Goal: Task Accomplishment & Management: Manage account settings

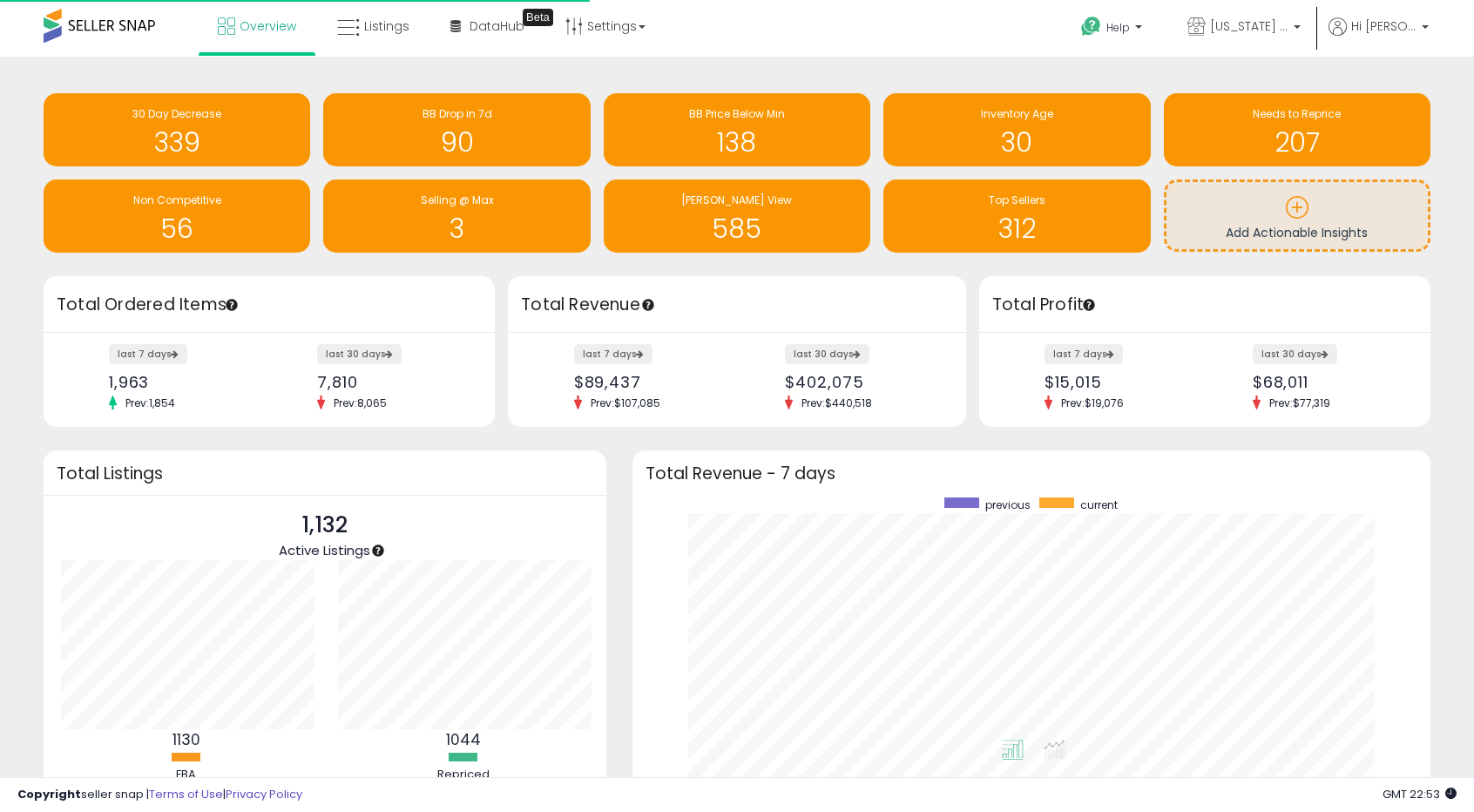
scroll to position [330, 764]
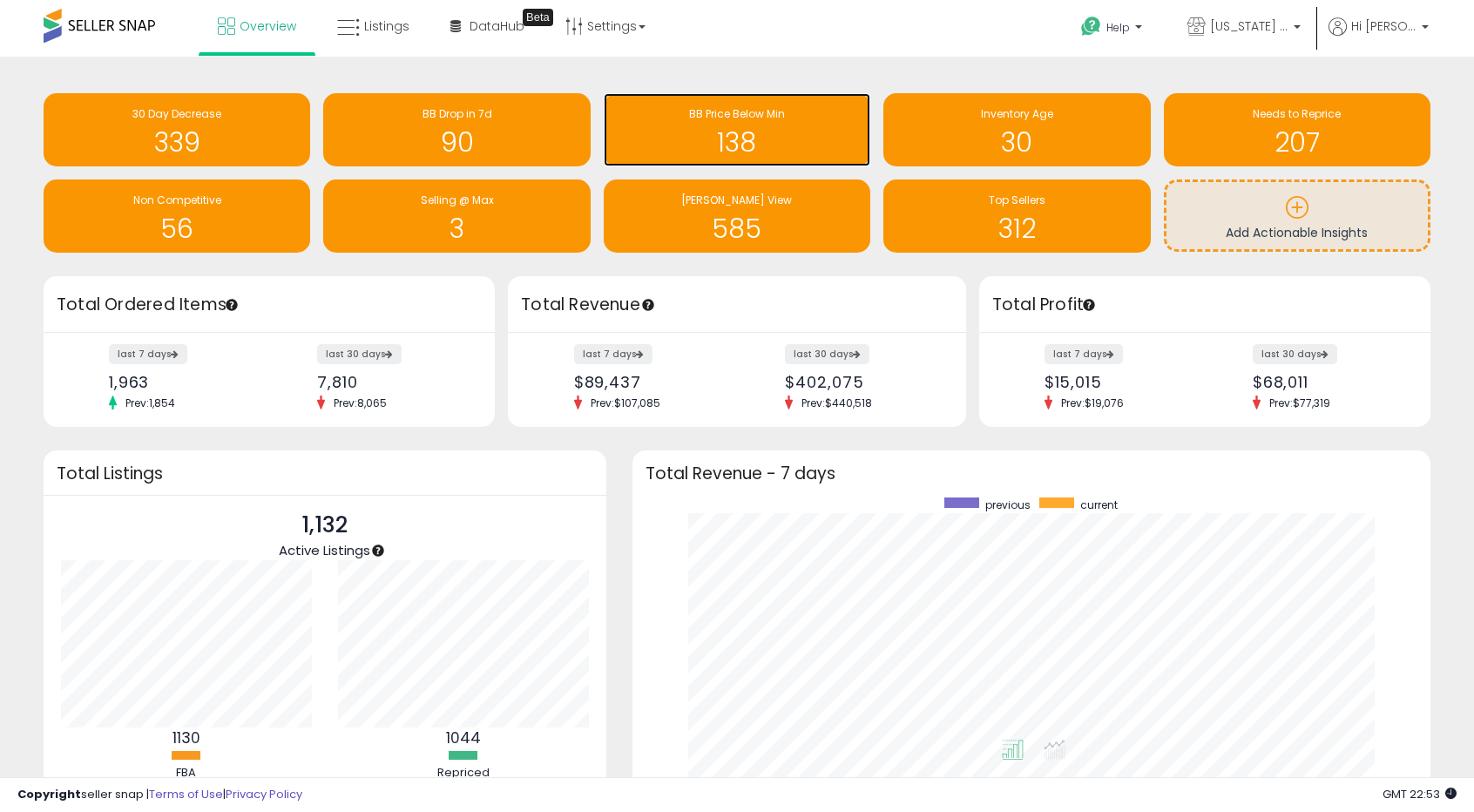
click at [811, 126] on div "138" at bounding box center [737, 131] width 250 height 50
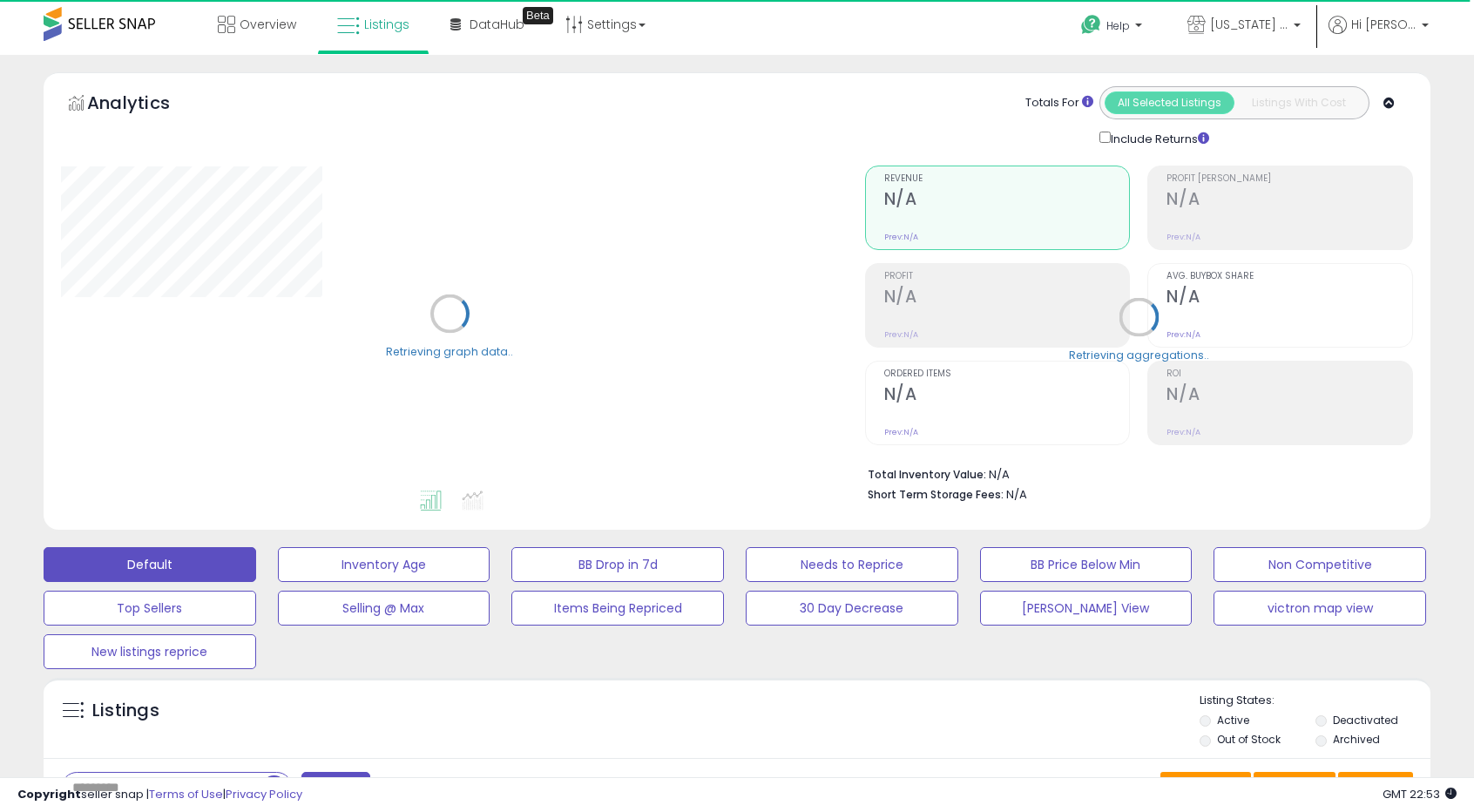
scroll to position [175, 0]
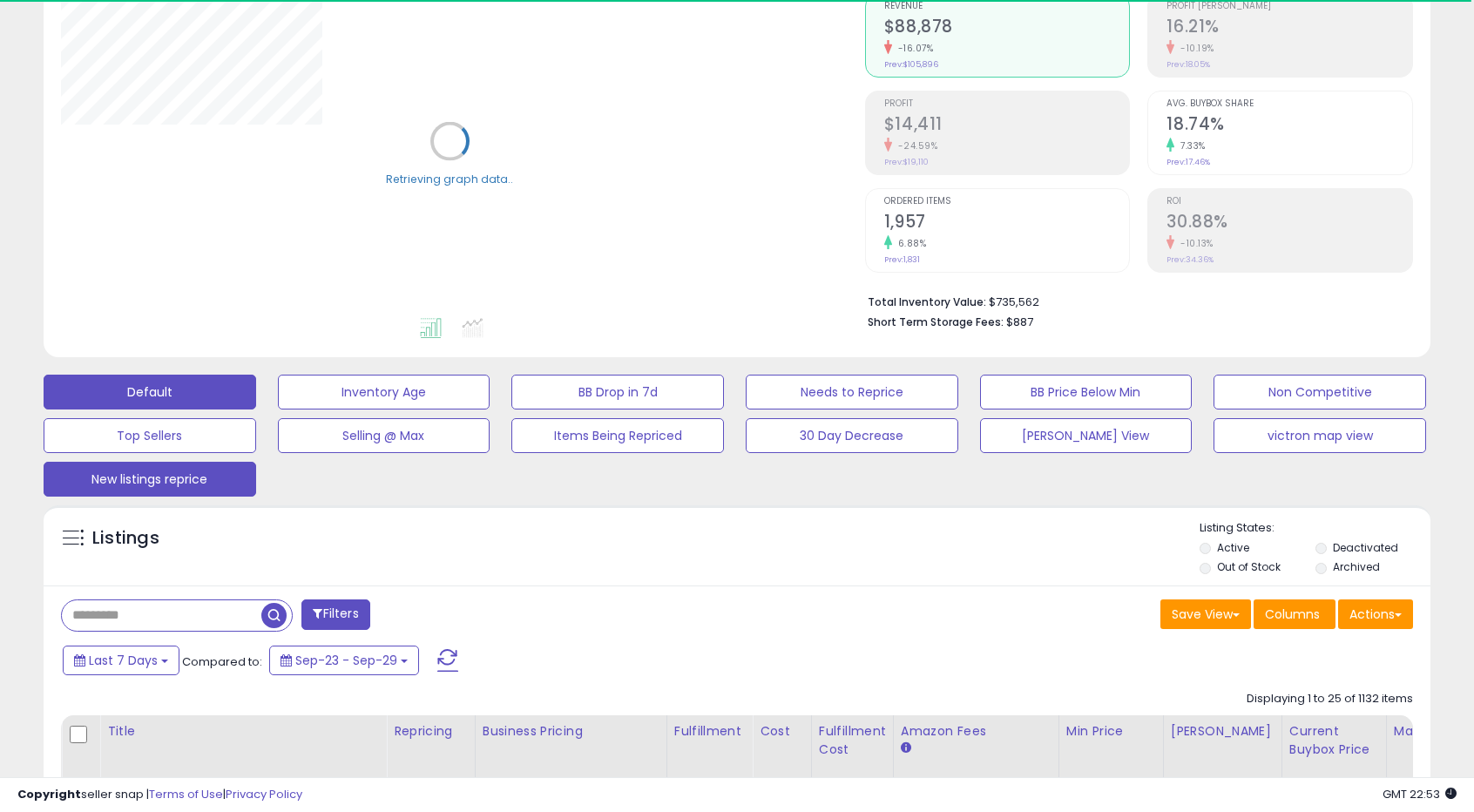
click at [126, 483] on button "New listings reprice" at bounding box center [149, 479] width 212 height 35
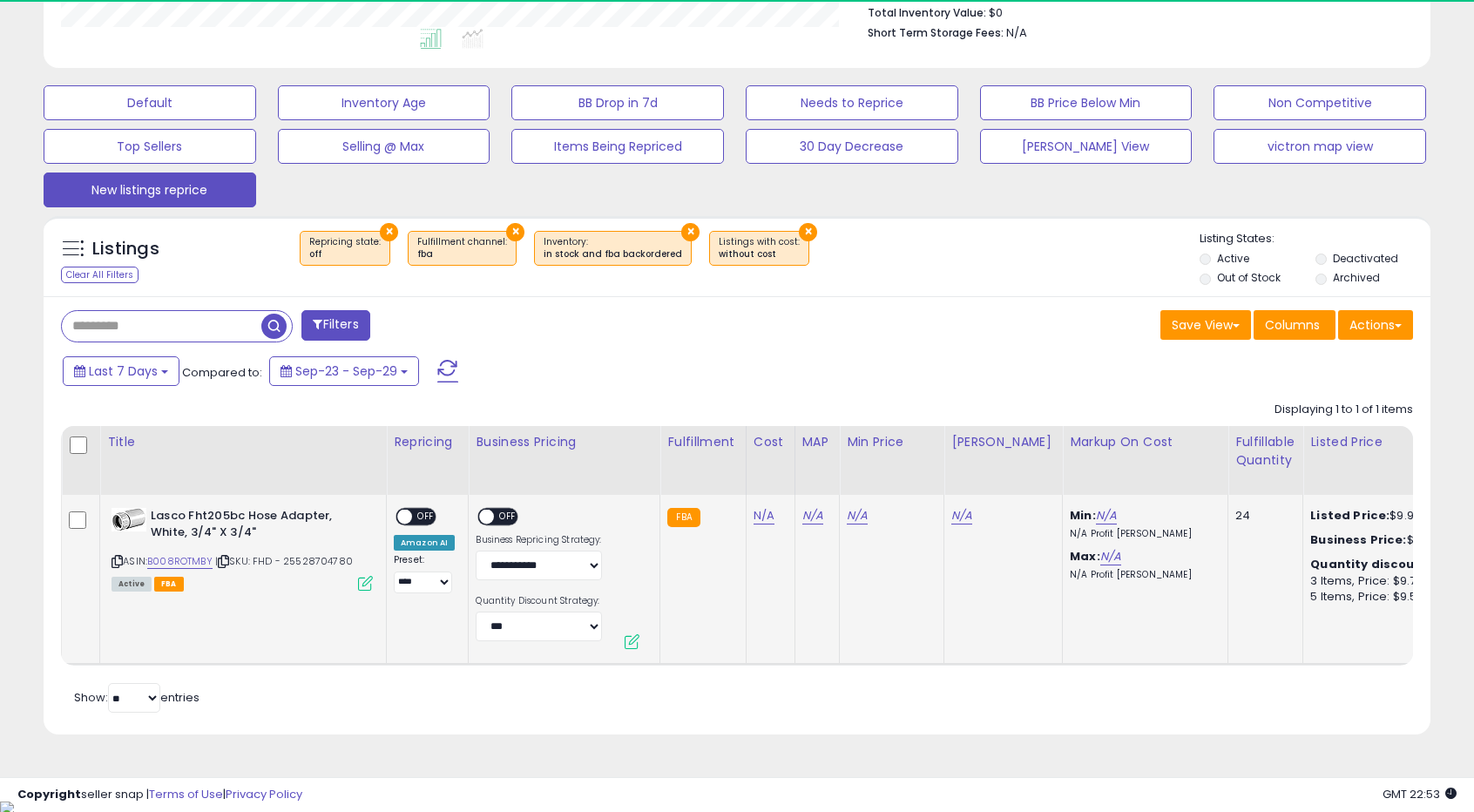
scroll to position [357, 804]
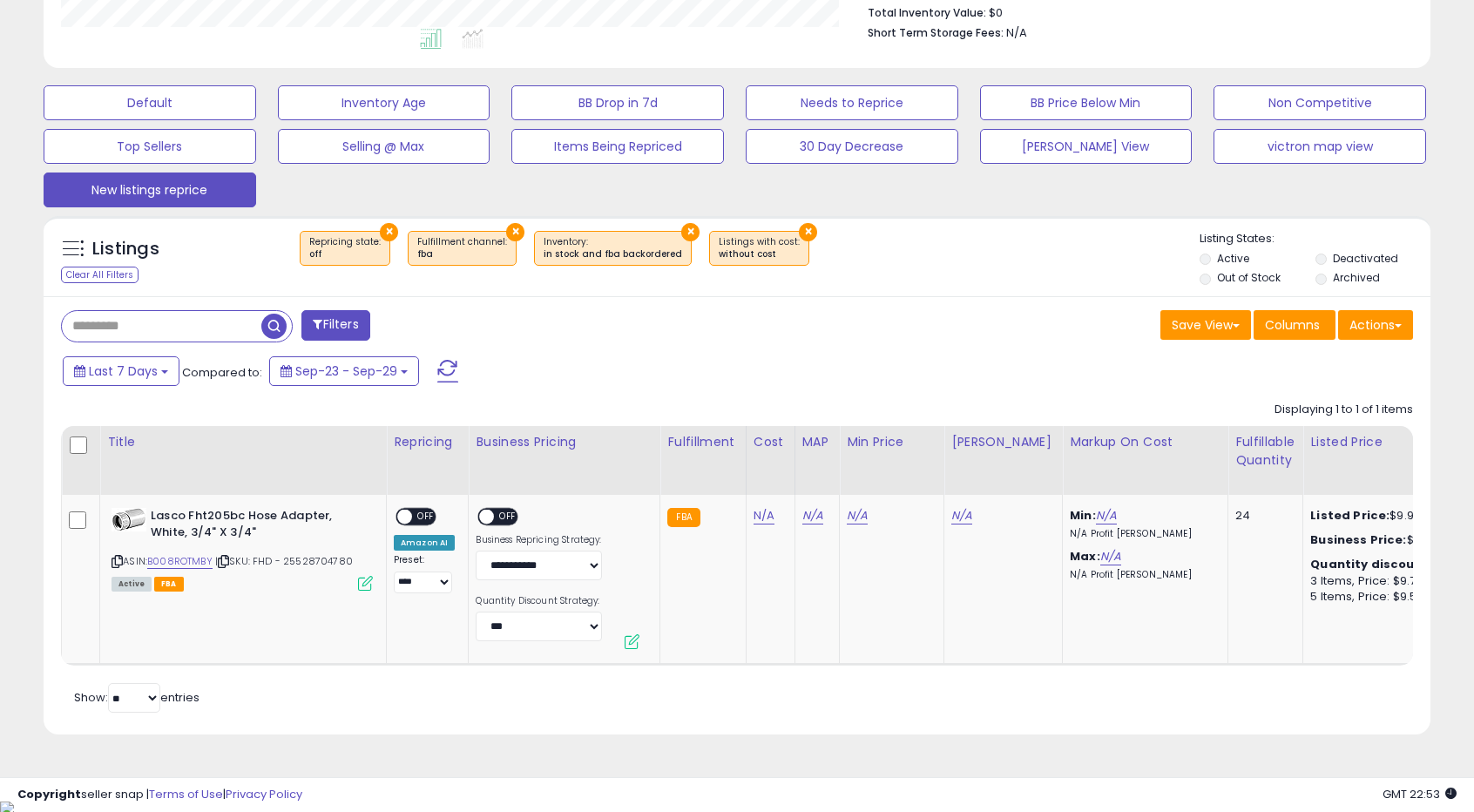
click at [223, 324] on input "text" at bounding box center [162, 326] width 199 height 31
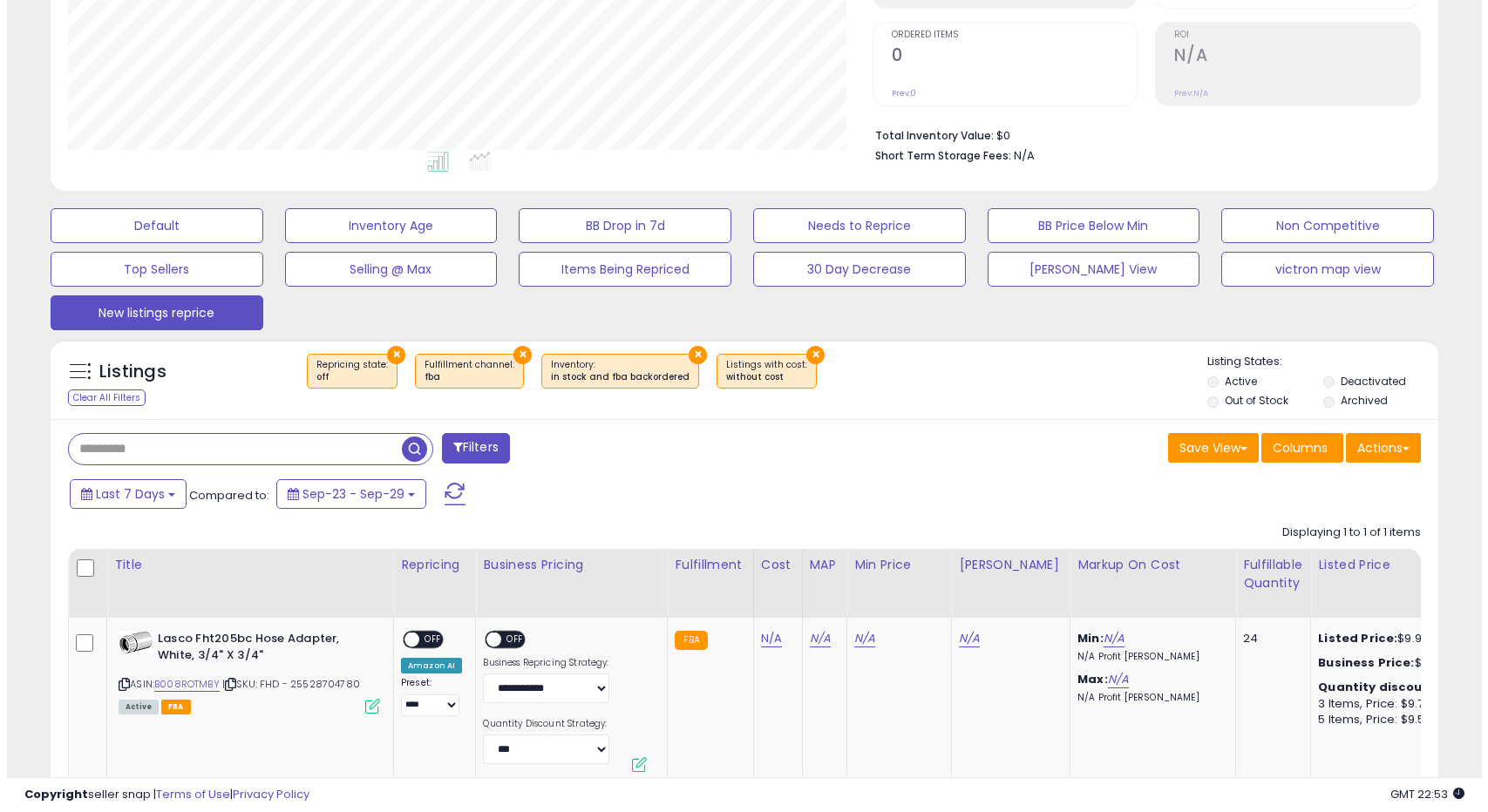
scroll to position [115, 0]
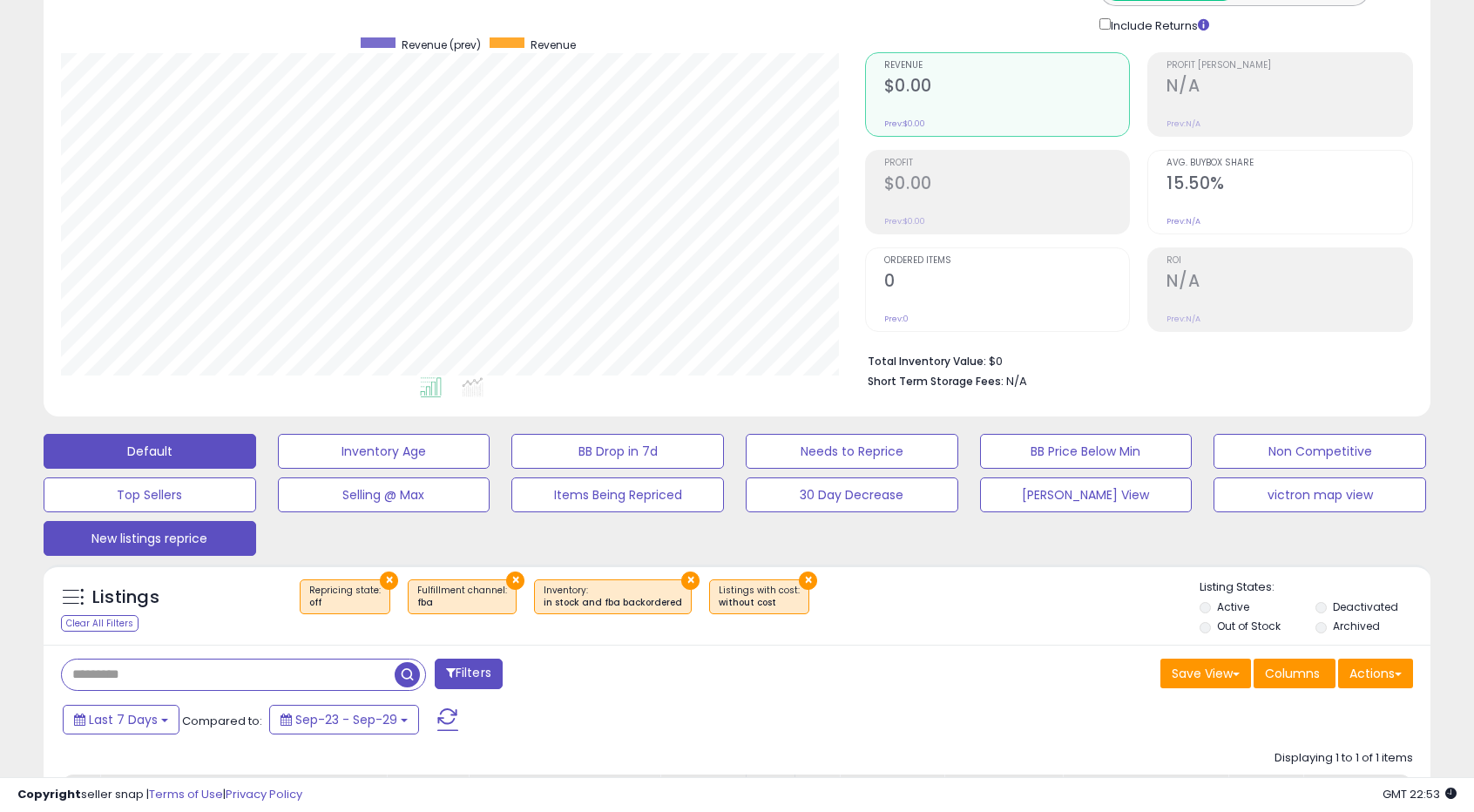
click at [194, 465] on button "Default" at bounding box center [149, 451] width 212 height 35
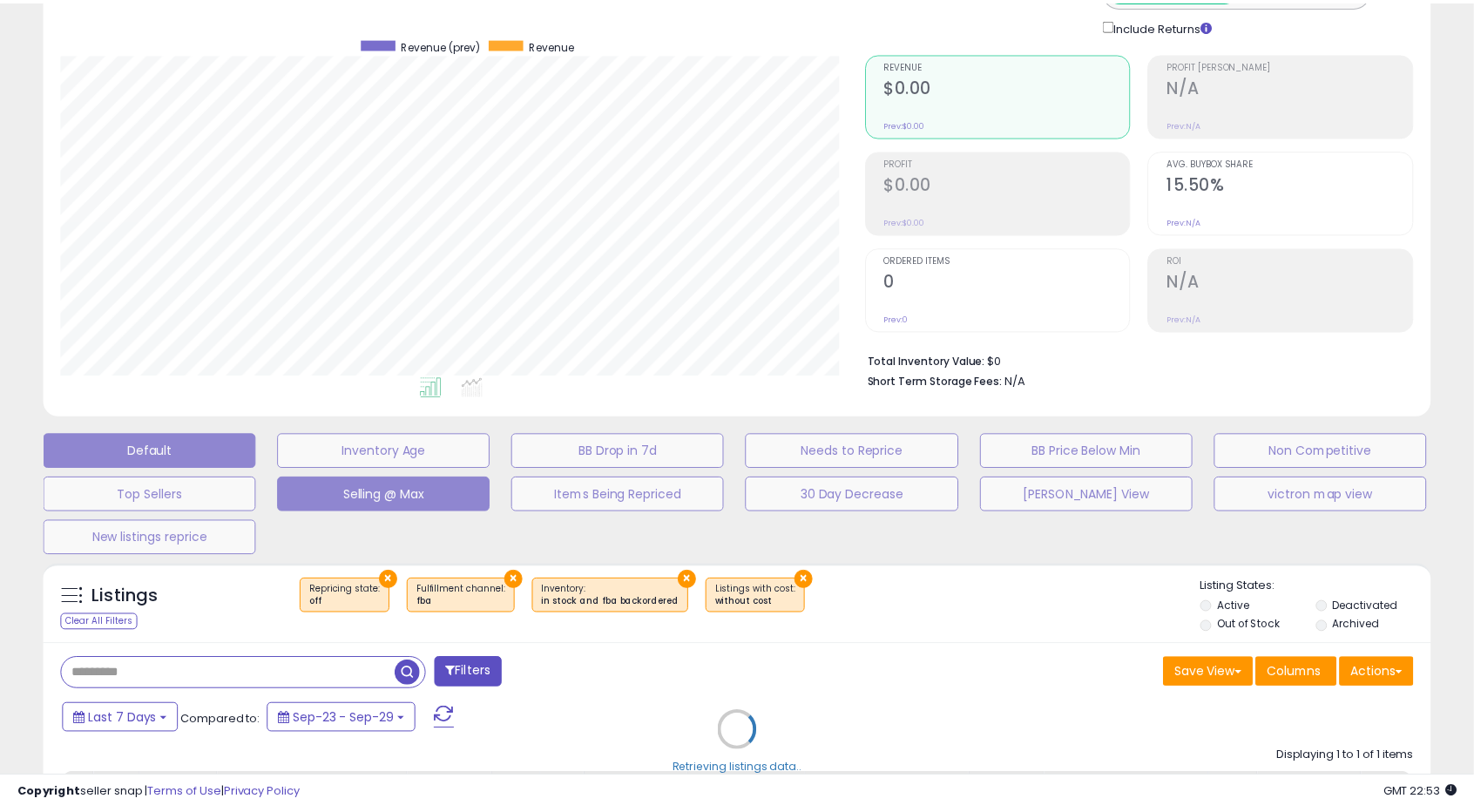
scroll to position [357, 811]
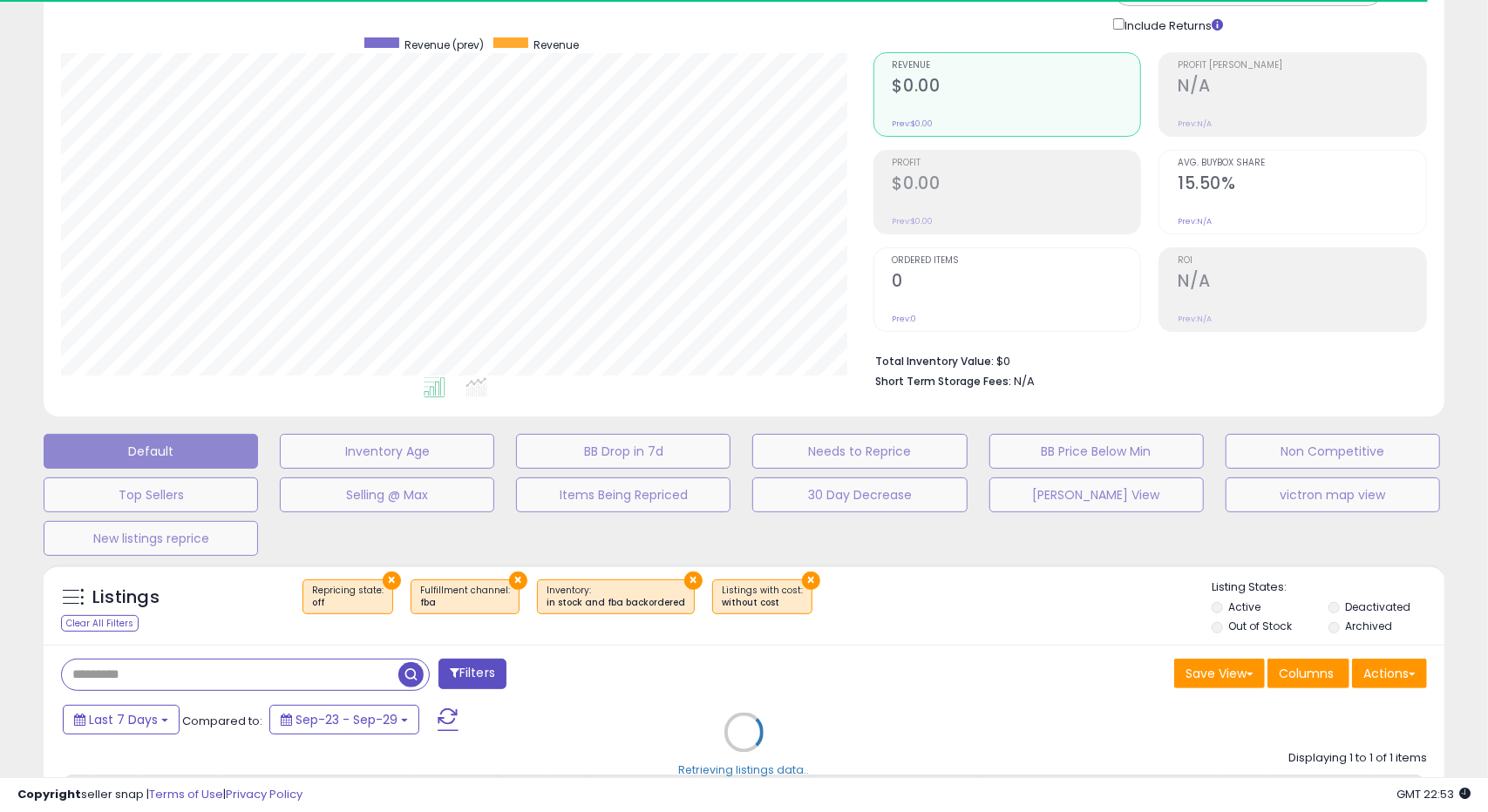
select select "**"
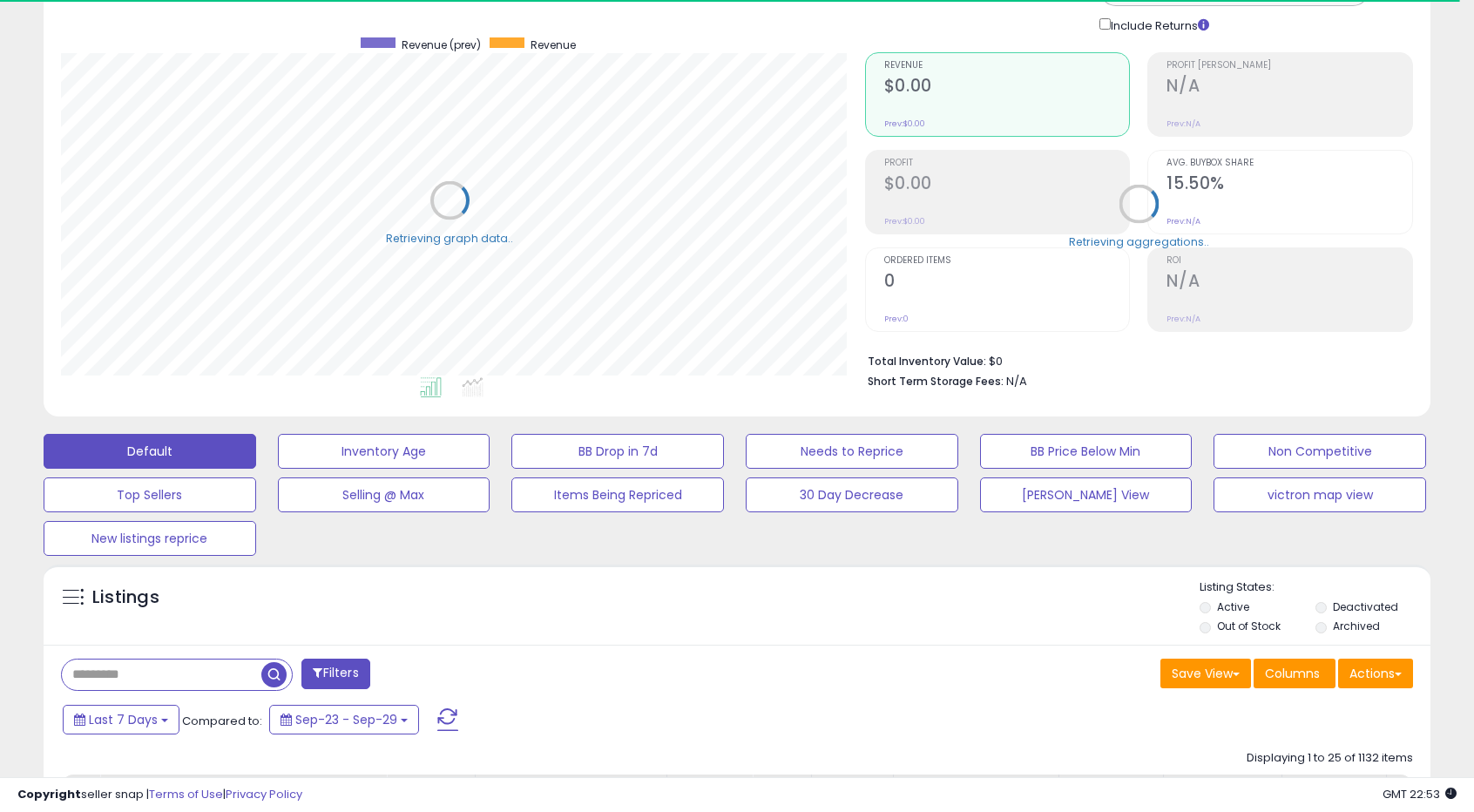
scroll to position [871001, 870535]
click at [258, 672] on input "text" at bounding box center [162, 675] width 199 height 31
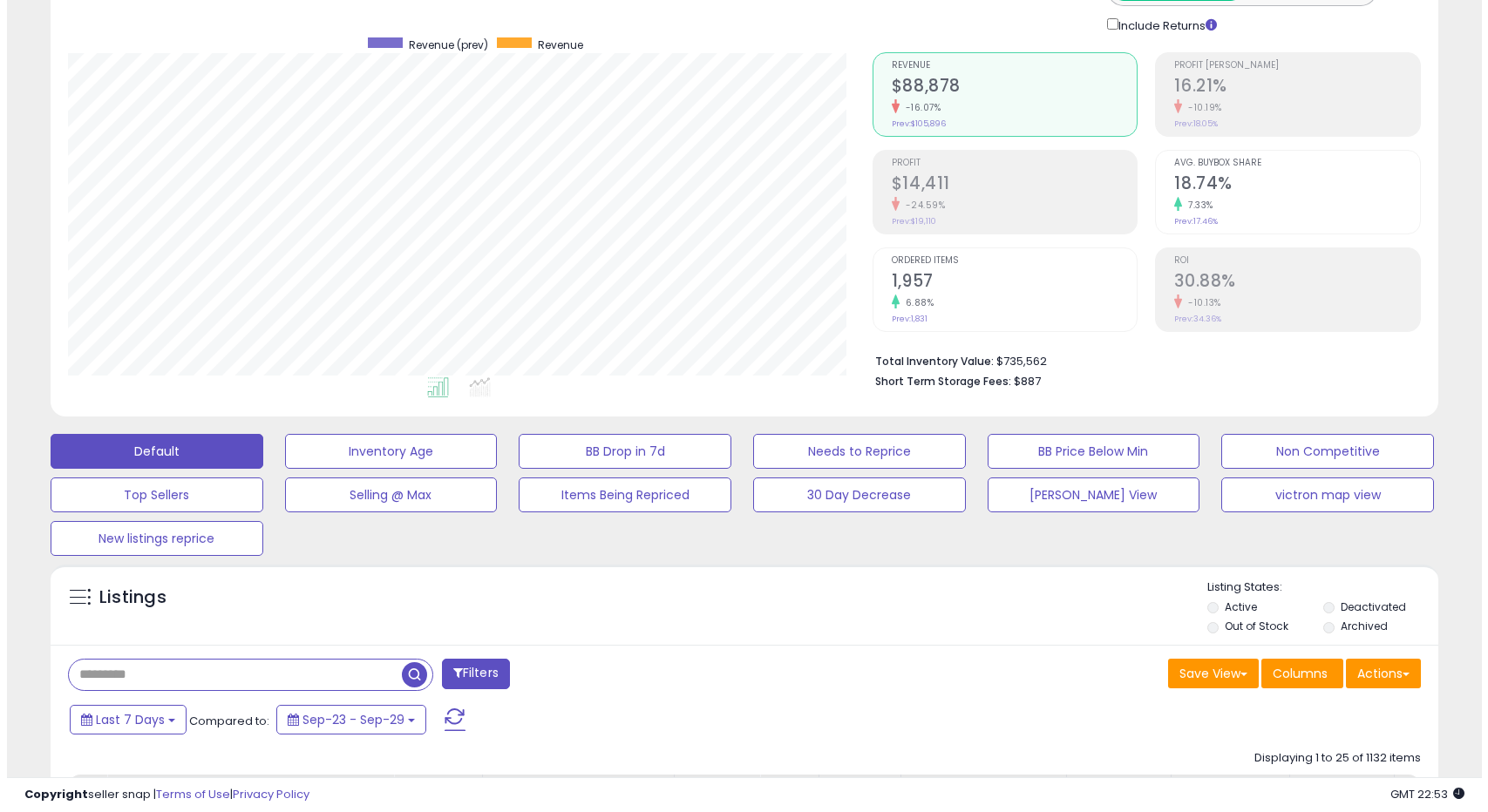
scroll to position [357, 804]
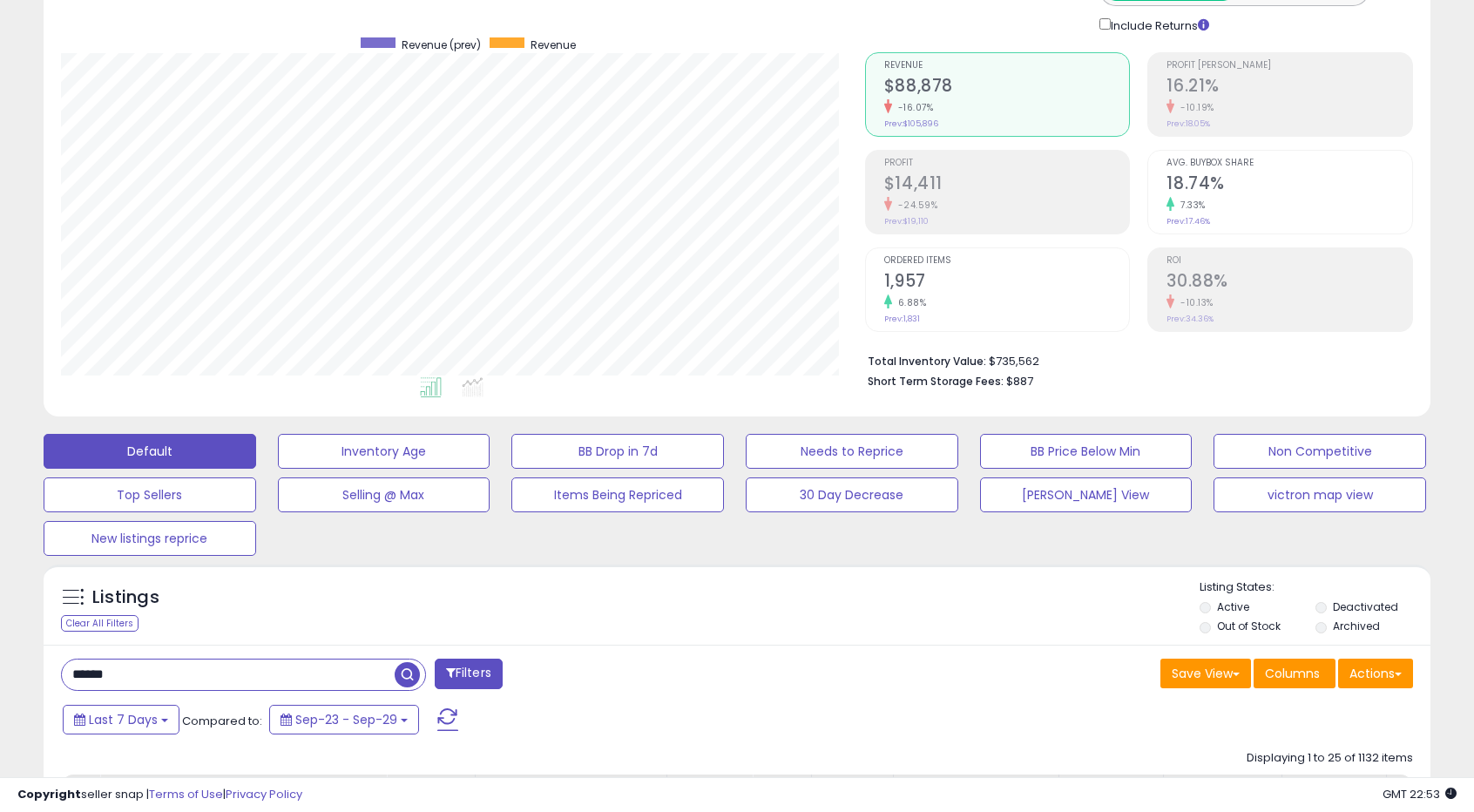
type input "*****"
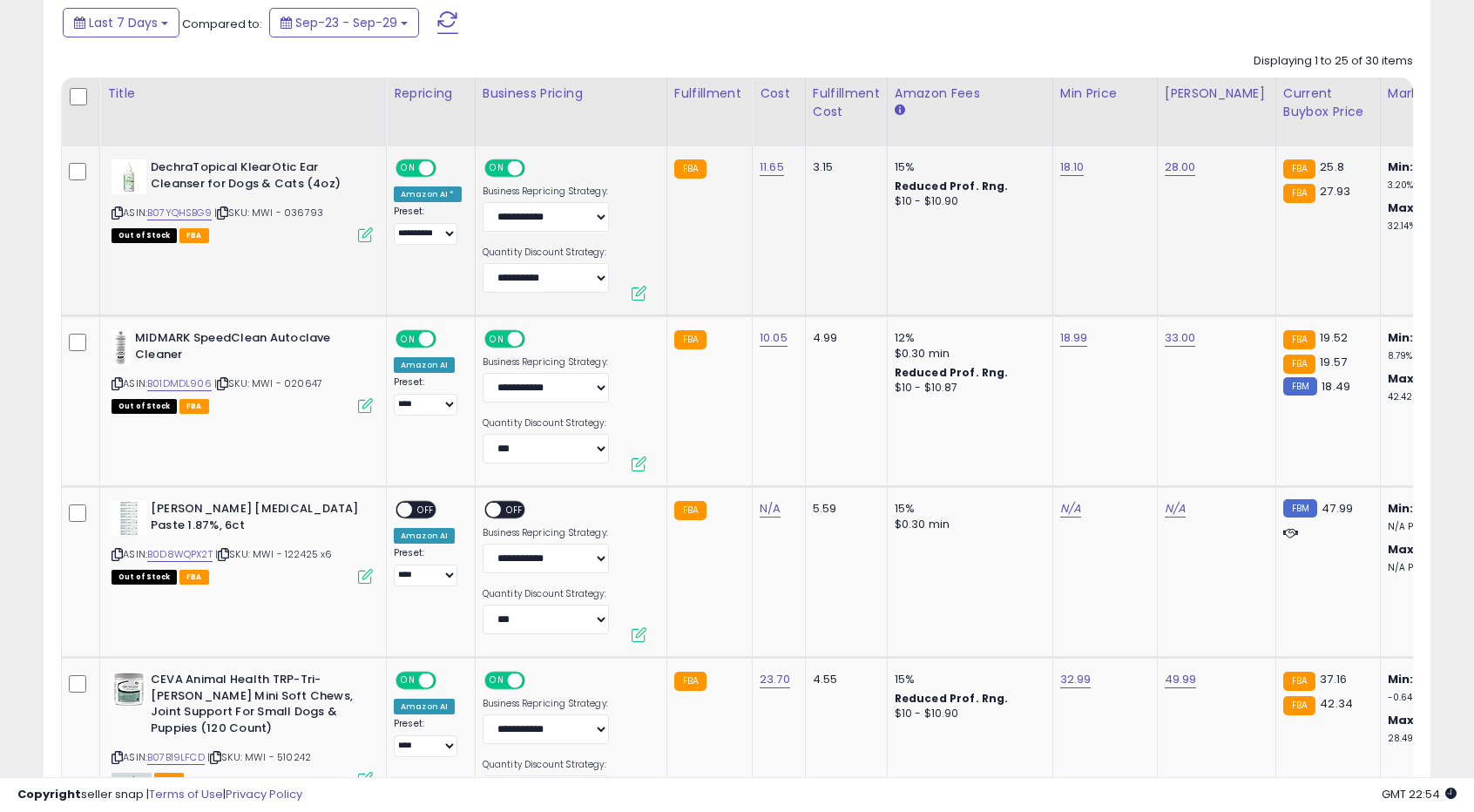
scroll to position [987, 0]
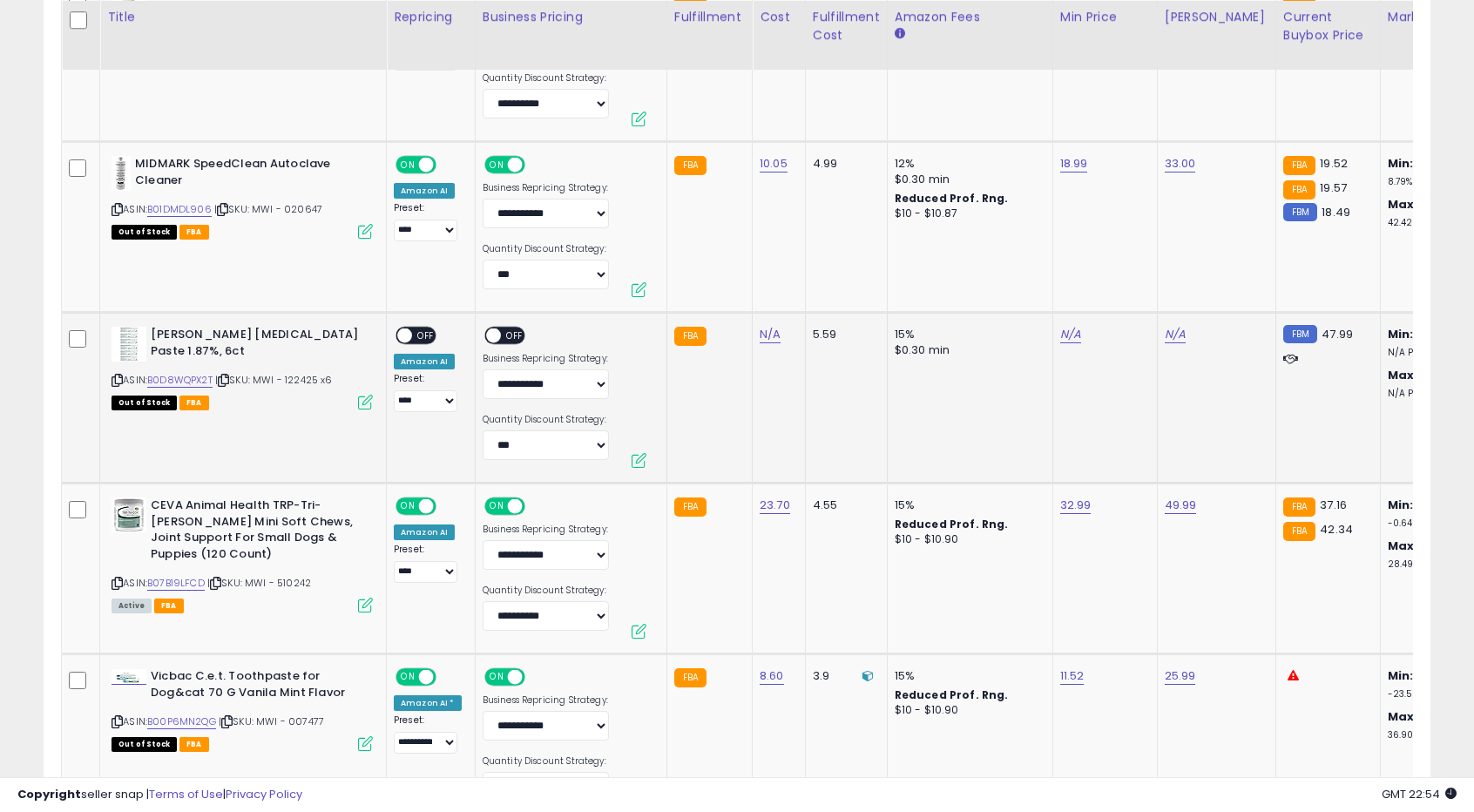
click at [419, 334] on span "OFF" at bounding box center [426, 335] width 28 height 15
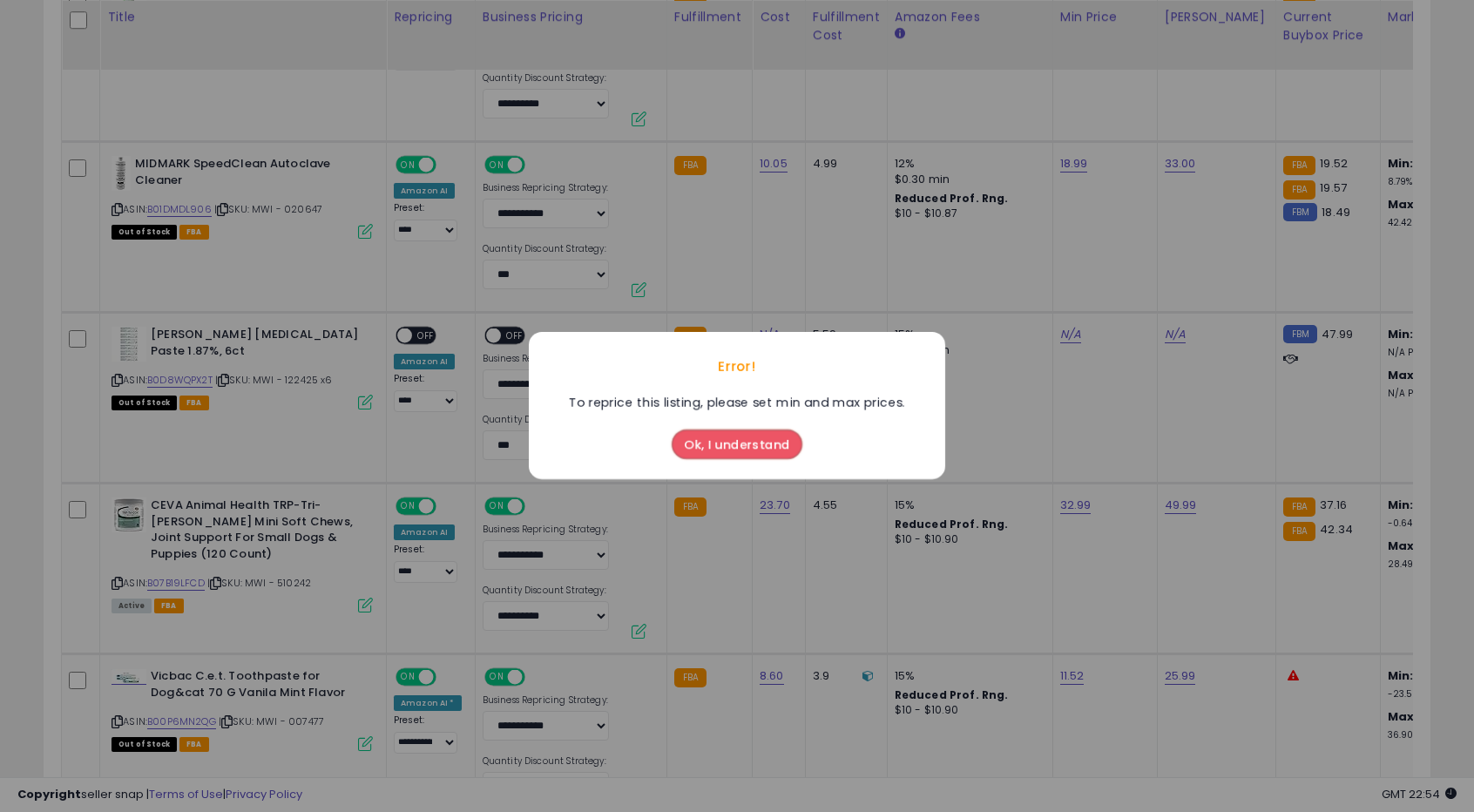
click at [760, 456] on button "Ok, I understand" at bounding box center [737, 445] width 130 height 30
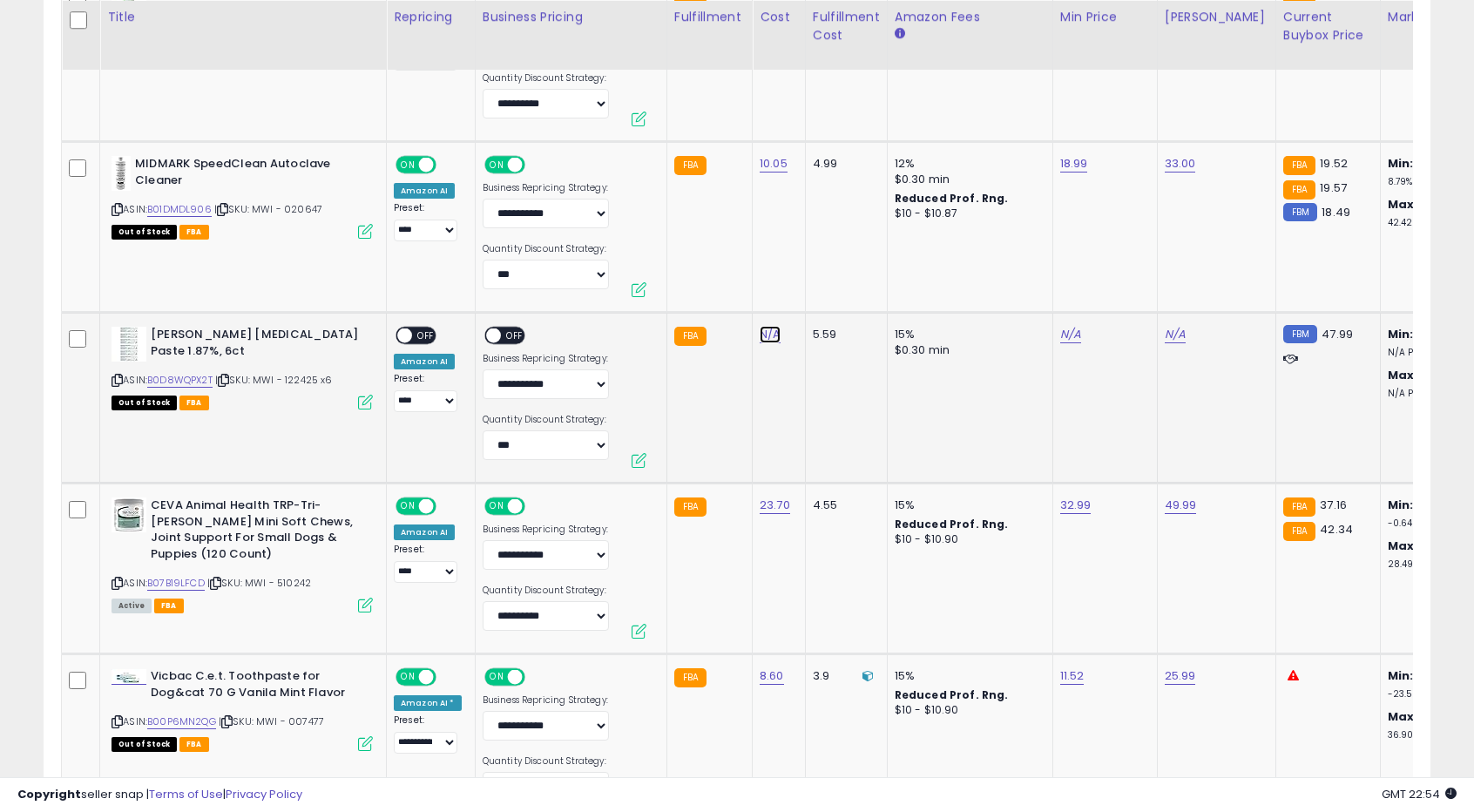
click at [768, 339] on link "N/A" at bounding box center [770, 334] width 21 height 18
type input "**"
click button "submit" at bounding box center [811, 291] width 30 height 26
click at [1063, 338] on link "N/A" at bounding box center [1070, 334] width 21 height 18
type input "*****"
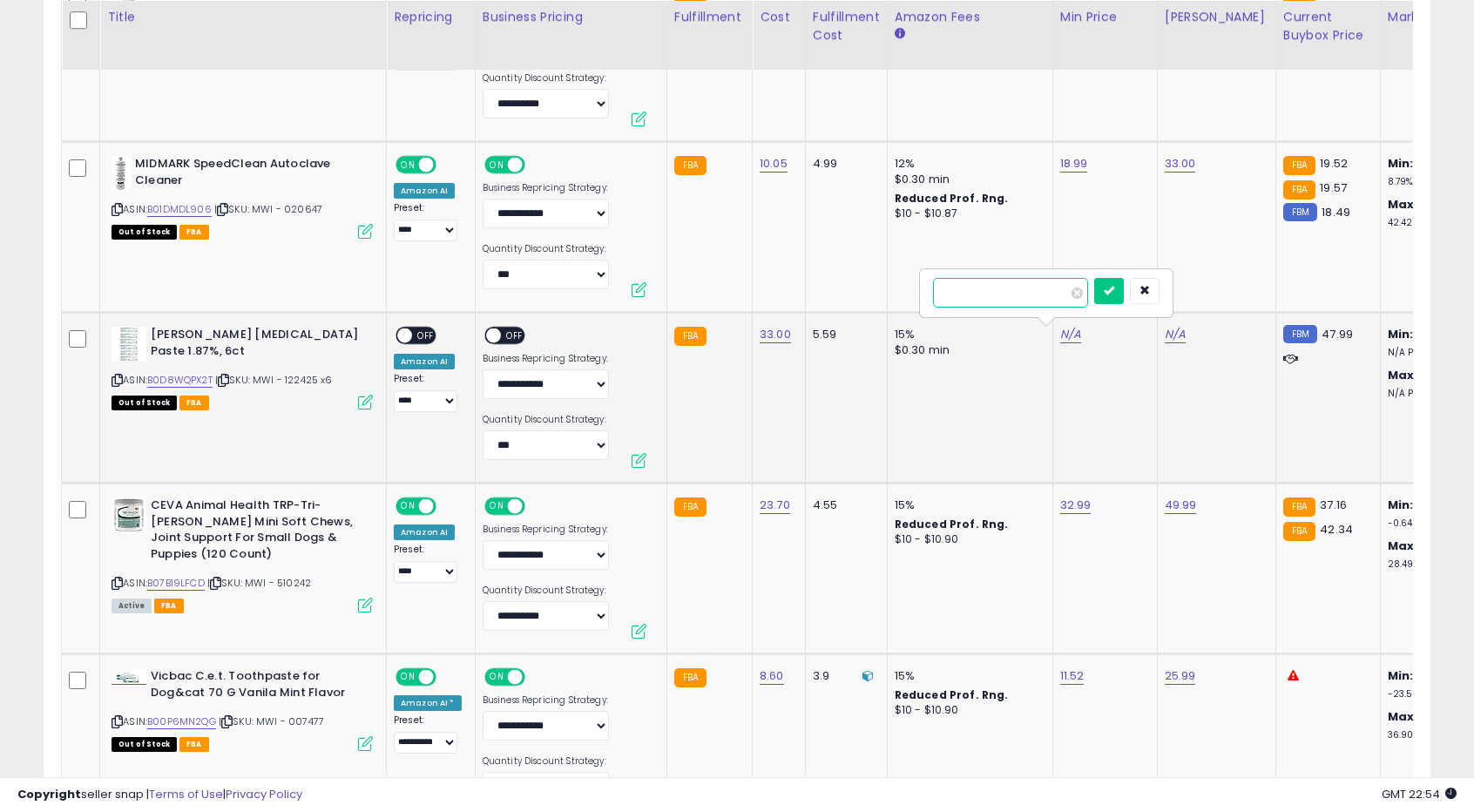
click button "submit" at bounding box center [1109, 291] width 30 height 26
click at [1165, 331] on link "N/A" at bounding box center [1175, 334] width 21 height 18
type input "**"
click button "submit" at bounding box center [1214, 291] width 30 height 26
click at [417, 329] on span "OFF" at bounding box center [426, 335] width 28 height 15
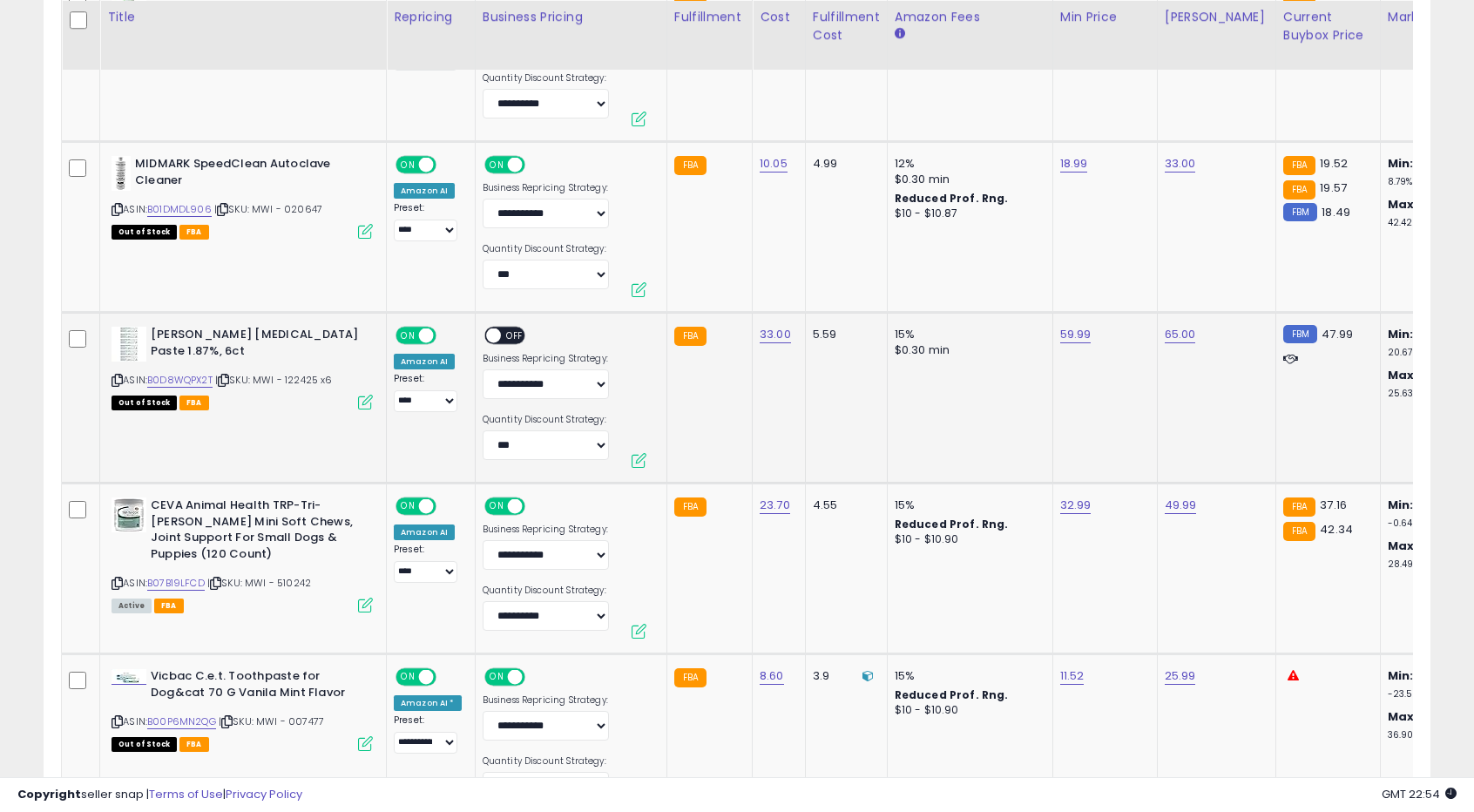
click at [505, 330] on span "OFF" at bounding box center [515, 335] width 28 height 15
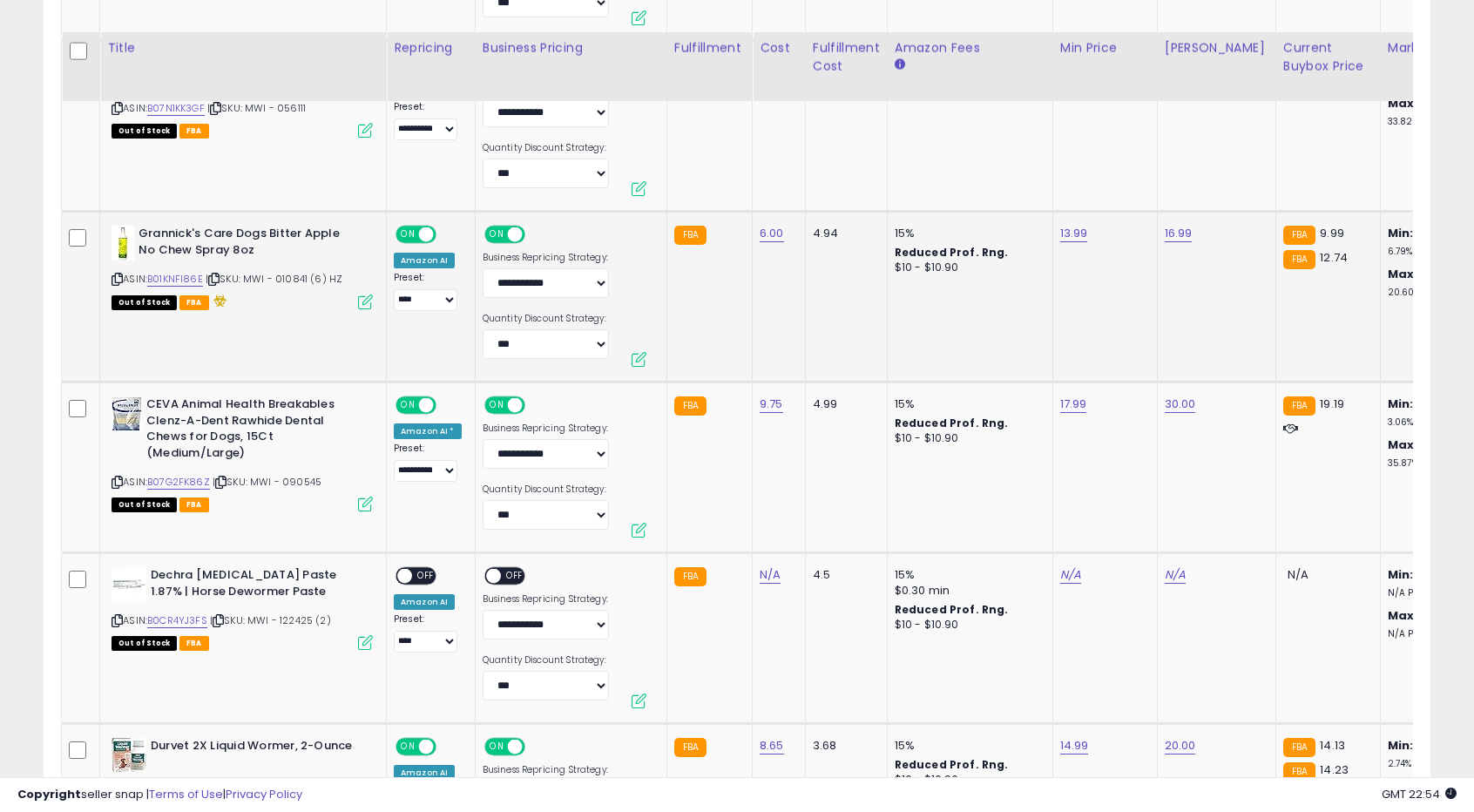
scroll to position [2032, 0]
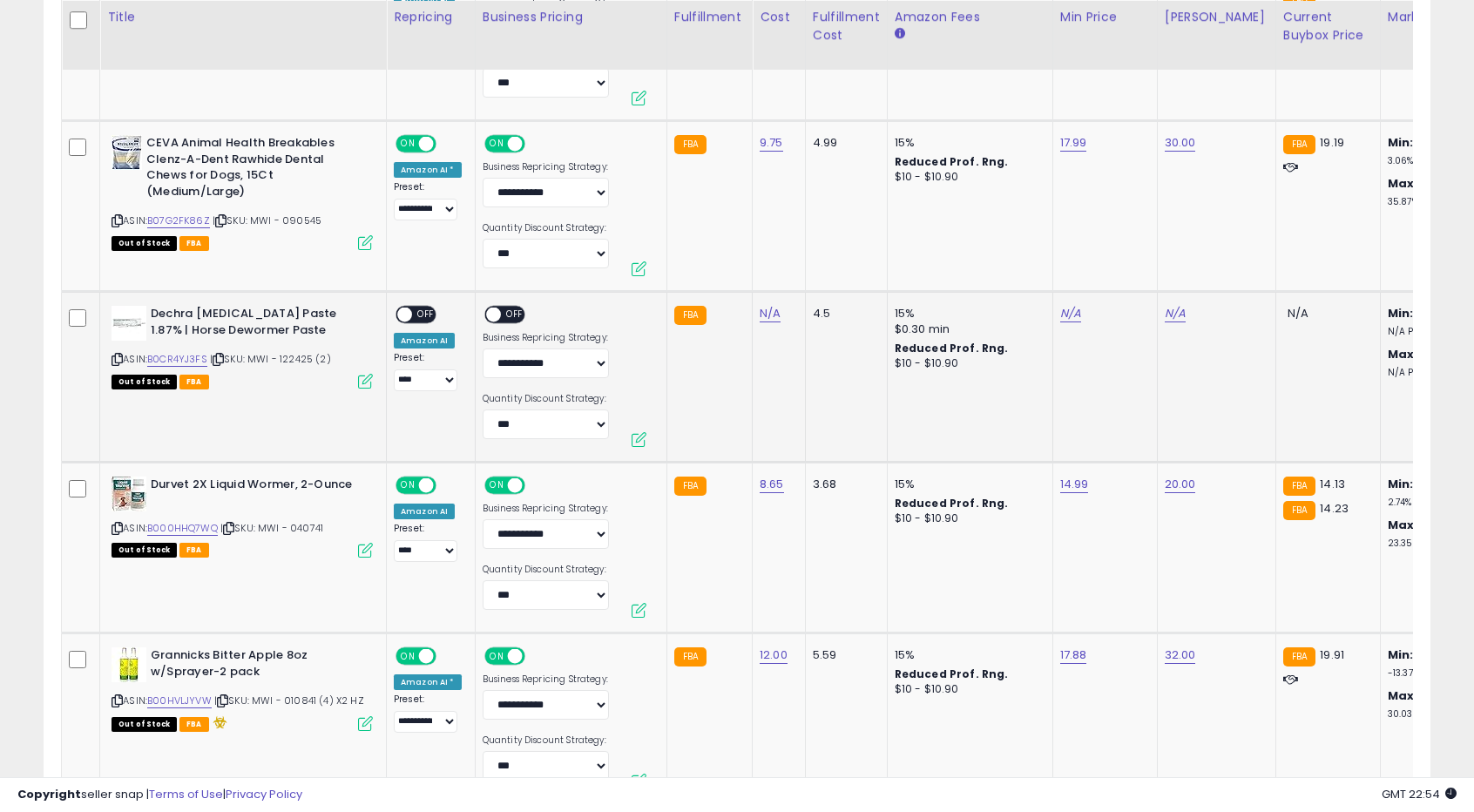
click at [429, 316] on span "OFF" at bounding box center [426, 315] width 28 height 15
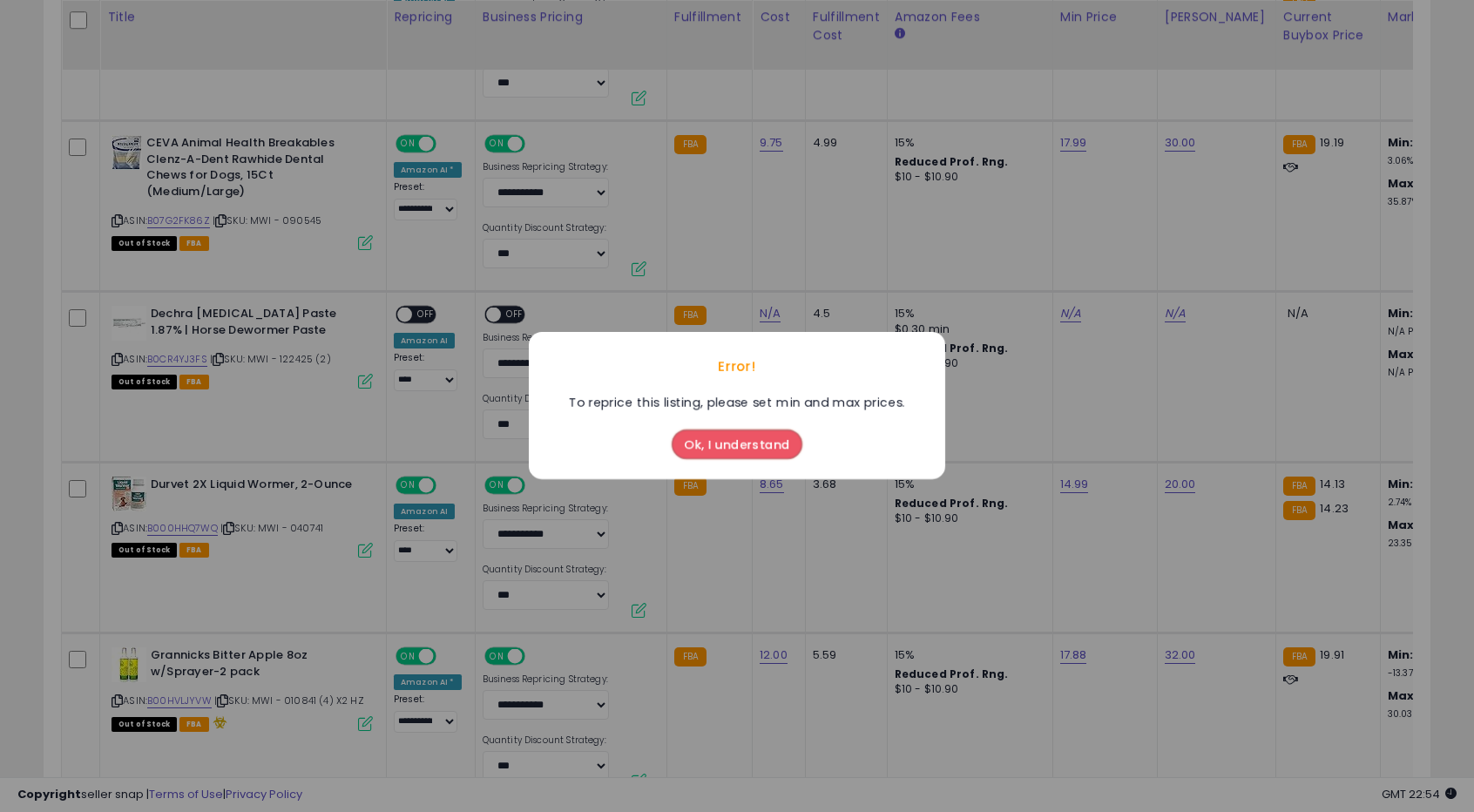
click at [760, 453] on button "Ok, I understand" at bounding box center [737, 445] width 130 height 30
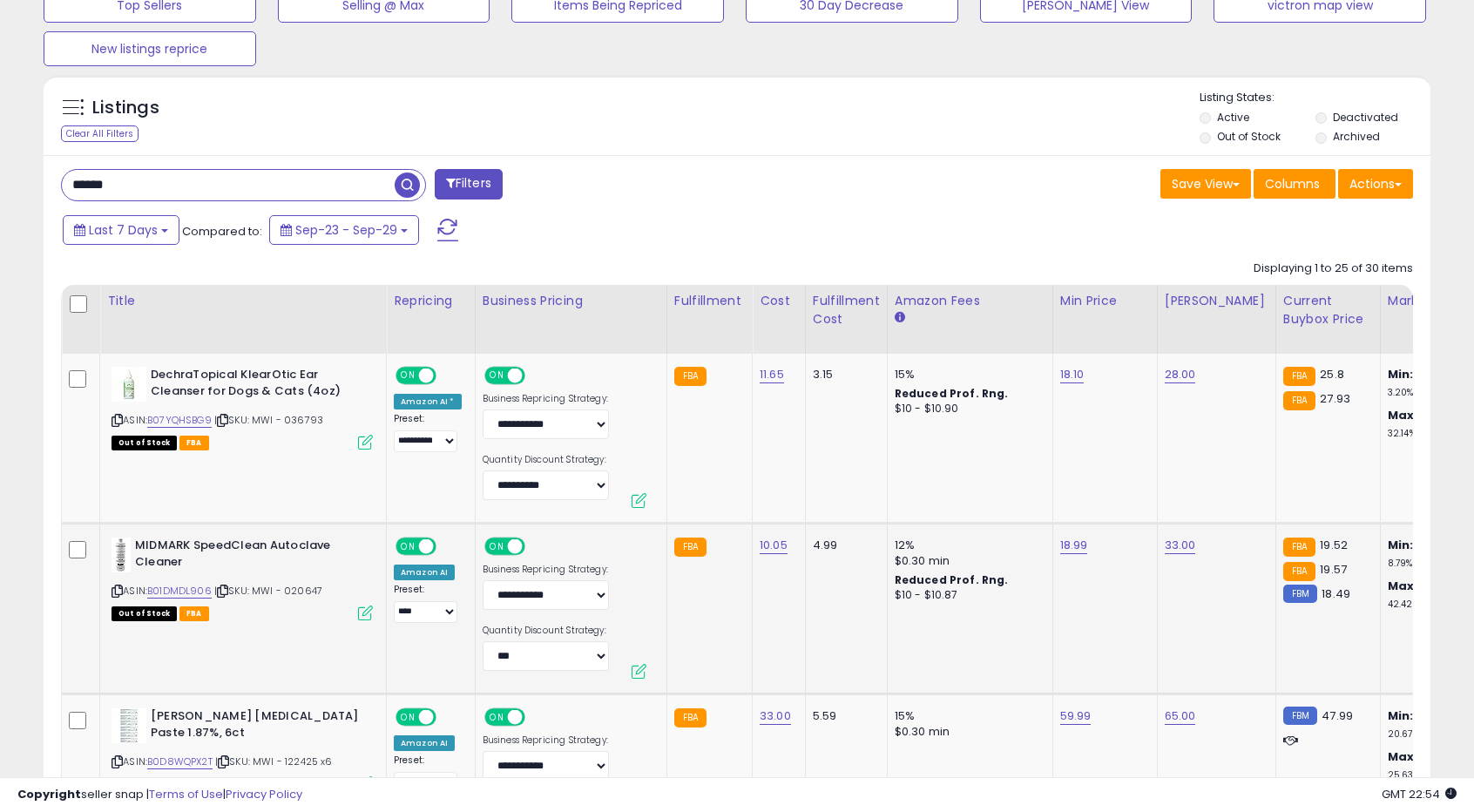
scroll to position [871, 0]
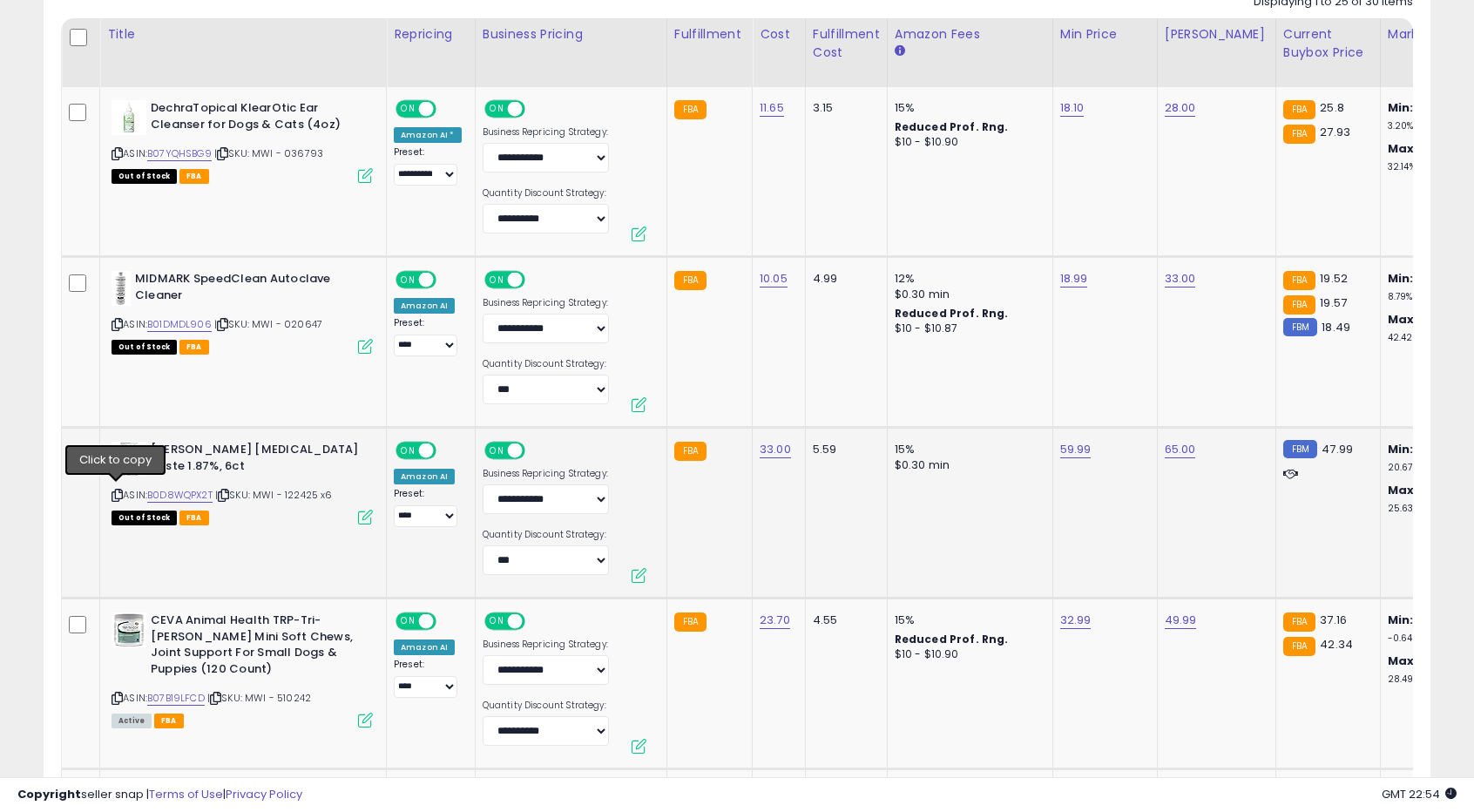
click at [115, 494] on icon at bounding box center [116, 495] width 11 height 10
